Goal: Navigation & Orientation: Go to known website

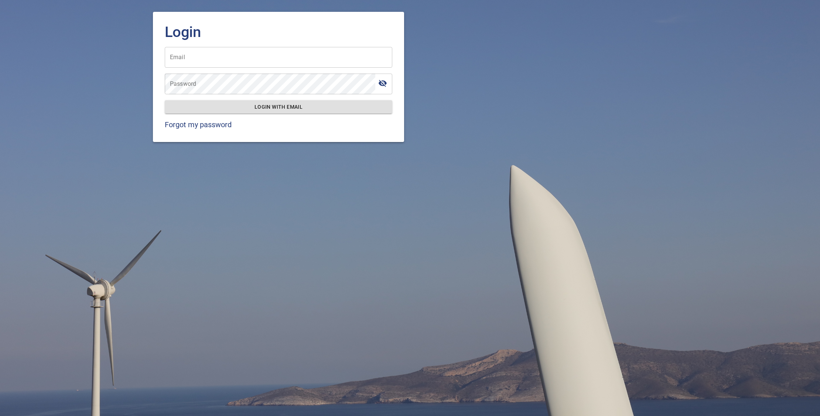
click at [270, 57] on input "Email" at bounding box center [279, 57] width 228 height 21
type input "**********"
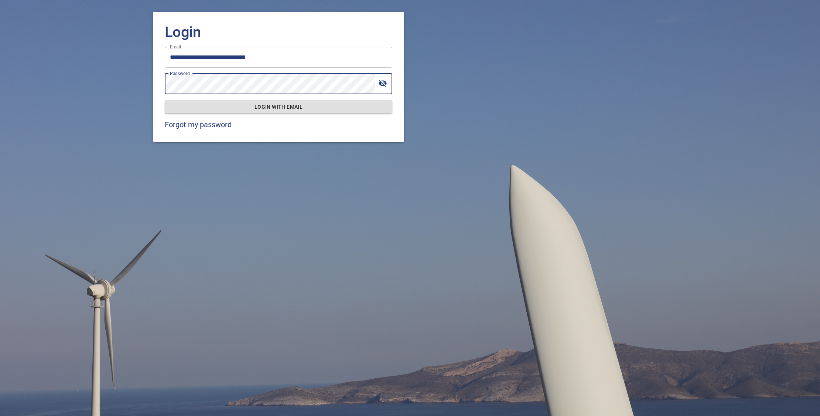
click at [165, 100] on button "Login with email" at bounding box center [279, 107] width 228 height 14
